Goal: Task Accomplishment & Management: Complete application form

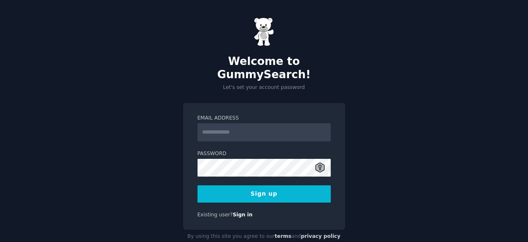
click at [275, 123] on input "Email Address" at bounding box center [263, 132] width 133 height 18
type input "**********"
click at [264, 185] on button "Sign up" at bounding box center [263, 193] width 133 height 17
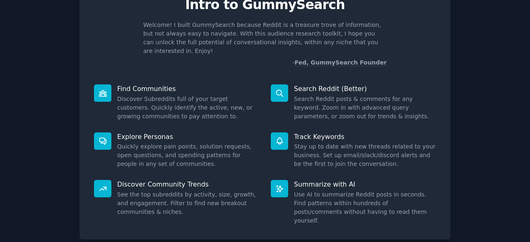
scroll to position [81, 0]
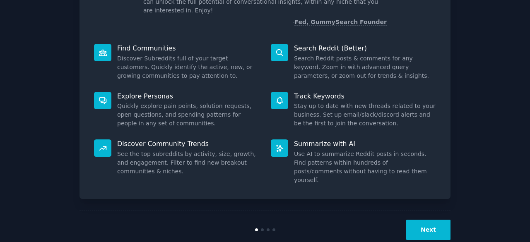
click at [425, 220] on button "Next" at bounding box center [428, 230] width 44 height 20
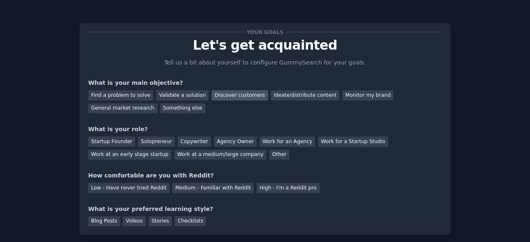
click at [221, 97] on div "Discover customers" at bounding box center [240, 95] width 56 height 10
click at [183, 93] on div "Validate a solution" at bounding box center [182, 95] width 53 height 10
click at [213, 92] on div "Discover customers" at bounding box center [240, 95] width 56 height 10
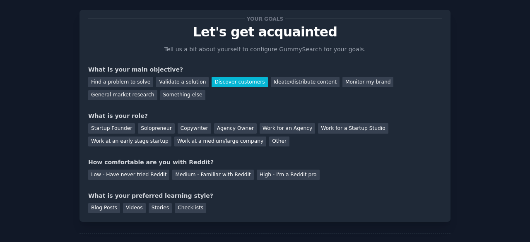
scroll to position [14, 0]
click at [160, 128] on div "Solopreneur" at bounding box center [156, 128] width 36 height 10
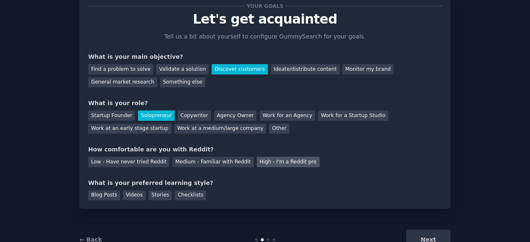
click at [257, 161] on div "High - I'm a Reddit pro" at bounding box center [288, 162] width 63 height 10
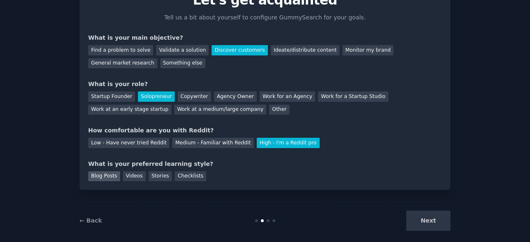
click at [105, 177] on div "Blog Posts" at bounding box center [104, 176] width 32 height 10
click at [423, 219] on button "Next" at bounding box center [428, 221] width 44 height 20
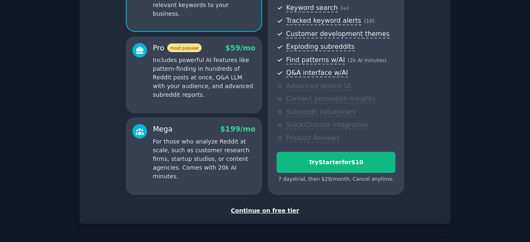
scroll to position [150, 0]
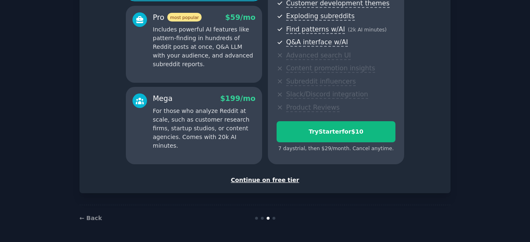
click at [266, 181] on div "Continue on free tier" at bounding box center [265, 180] width 354 height 9
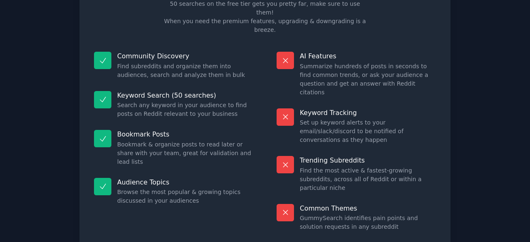
scroll to position [80, 0]
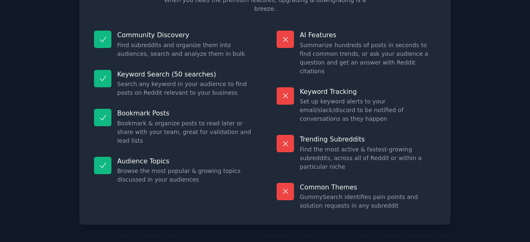
click at [101, 113] on icon at bounding box center [103, 117] width 9 height 9
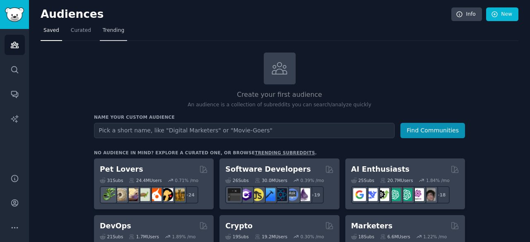
click at [111, 30] on span "Trending" at bounding box center [114, 30] width 22 height 7
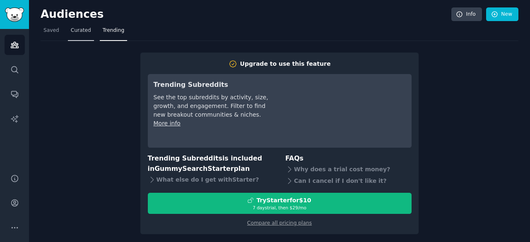
click at [82, 31] on span "Curated" at bounding box center [81, 30] width 20 height 7
